Goal: Submit feedback/report problem: Submit feedback/report problem

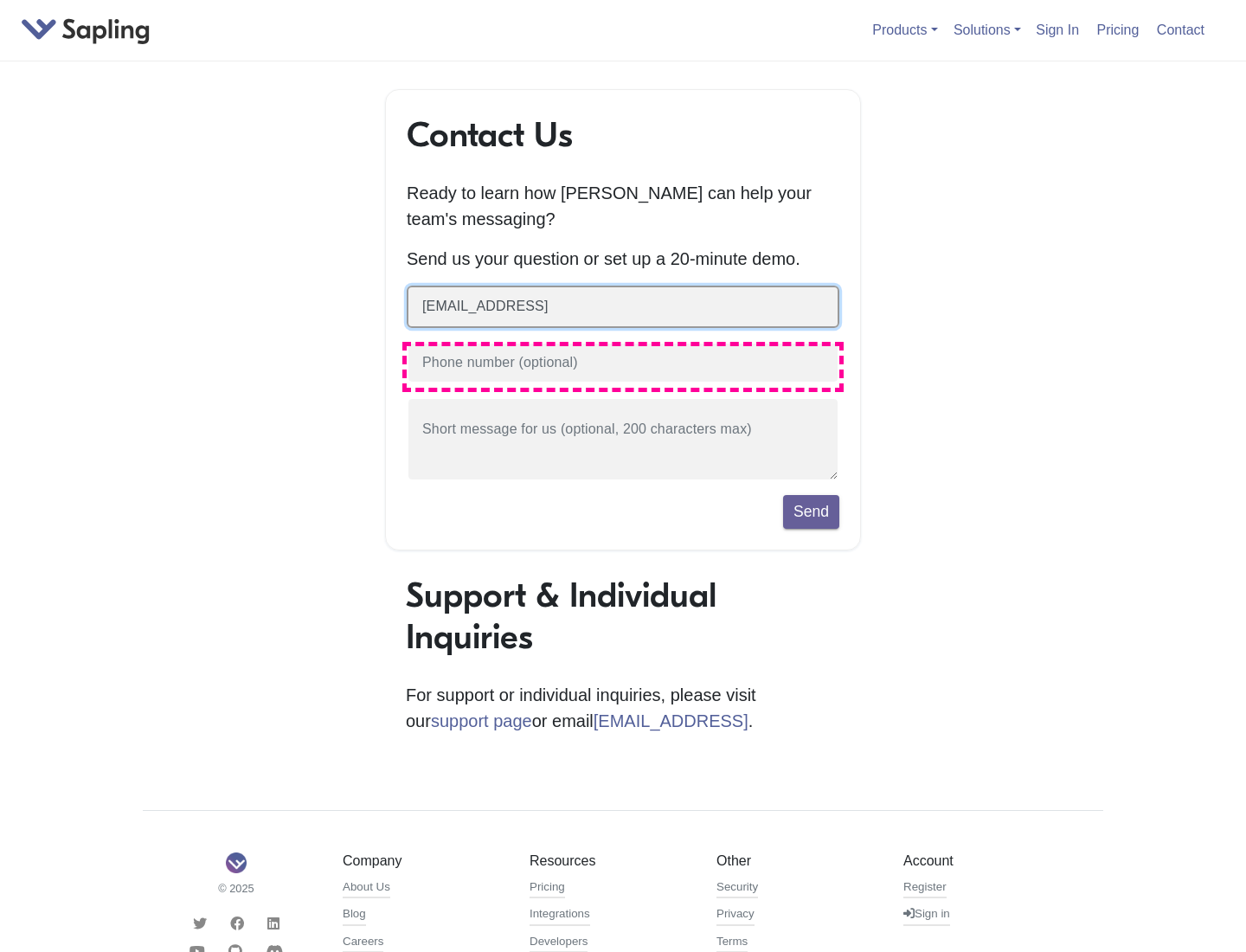
type input "[EMAIL_ADDRESS]"
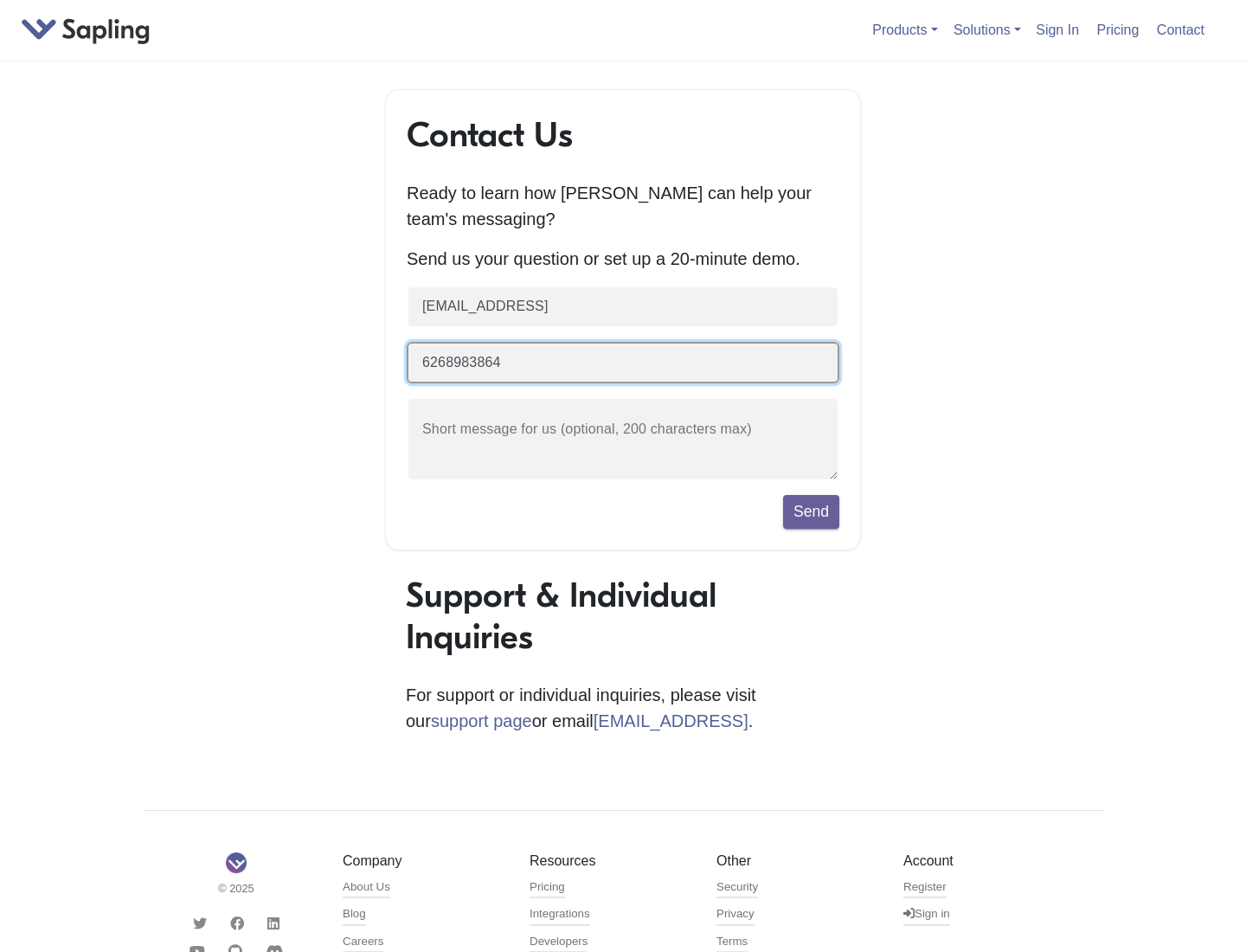
type input "6268983864"
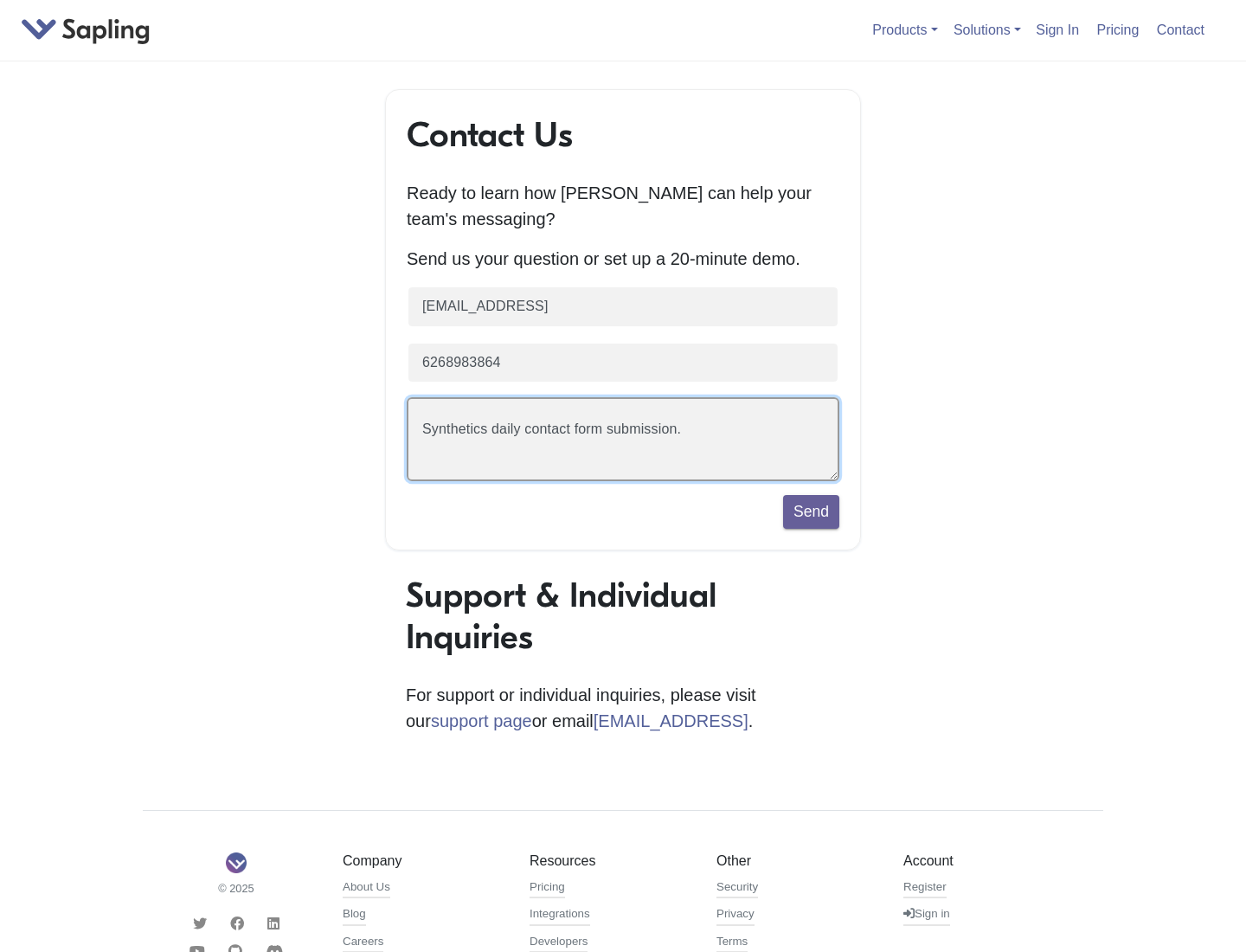
scroll to position [40, 0]
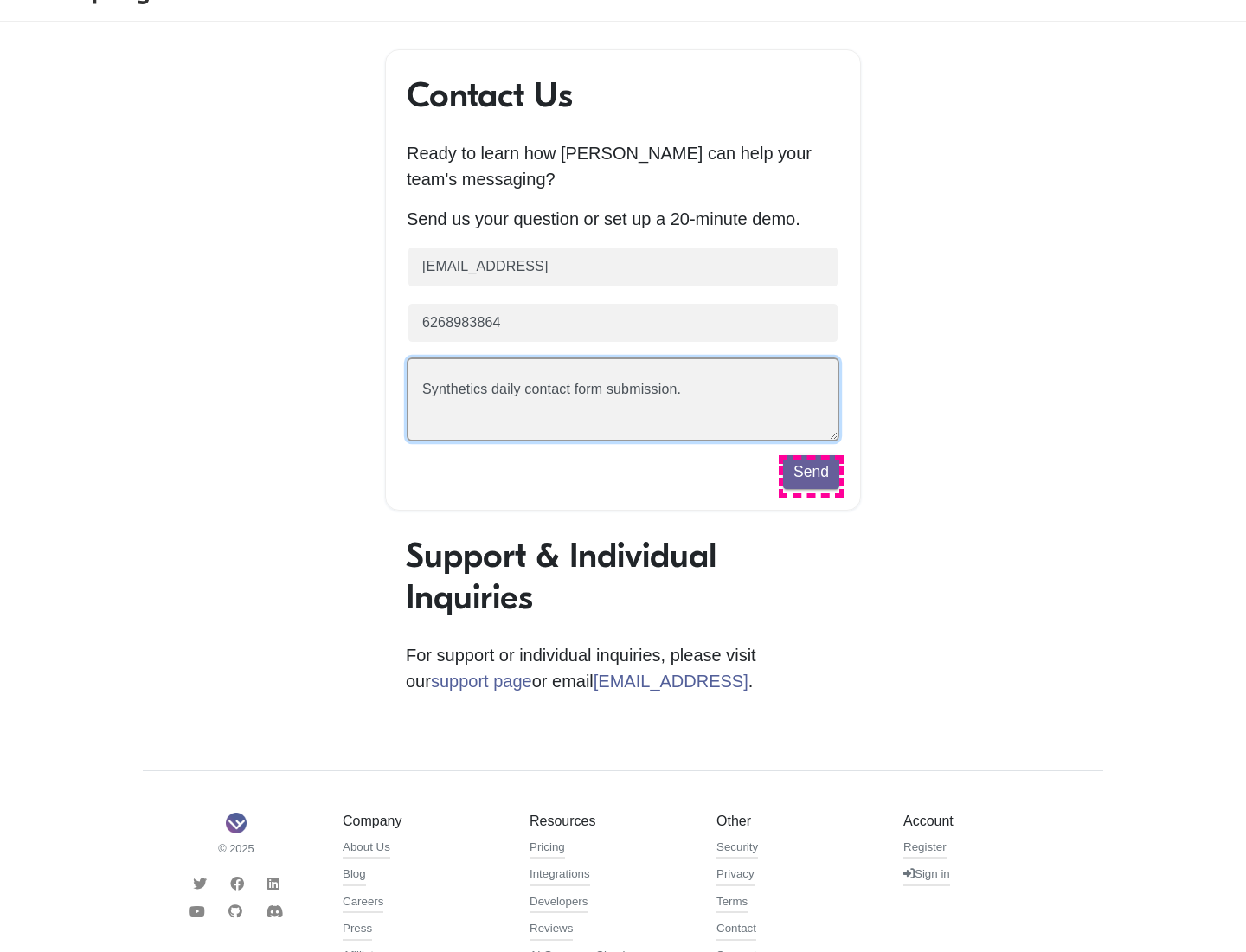
type textarea "Synthetics daily contact form submission."
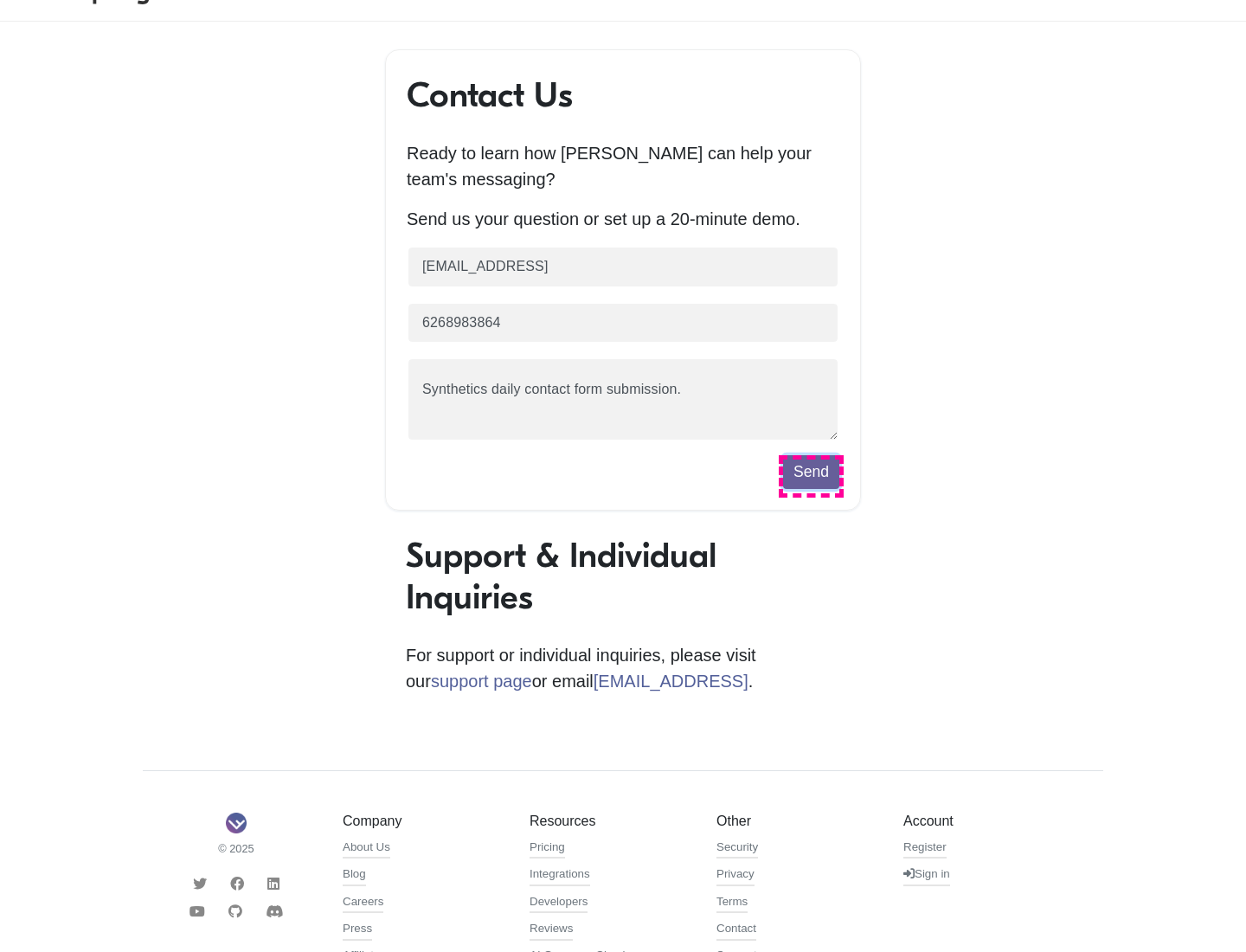
click at [811, 476] on button "Send" at bounding box center [811, 472] width 57 height 33
